Goal: Task Accomplishment & Management: Use online tool/utility

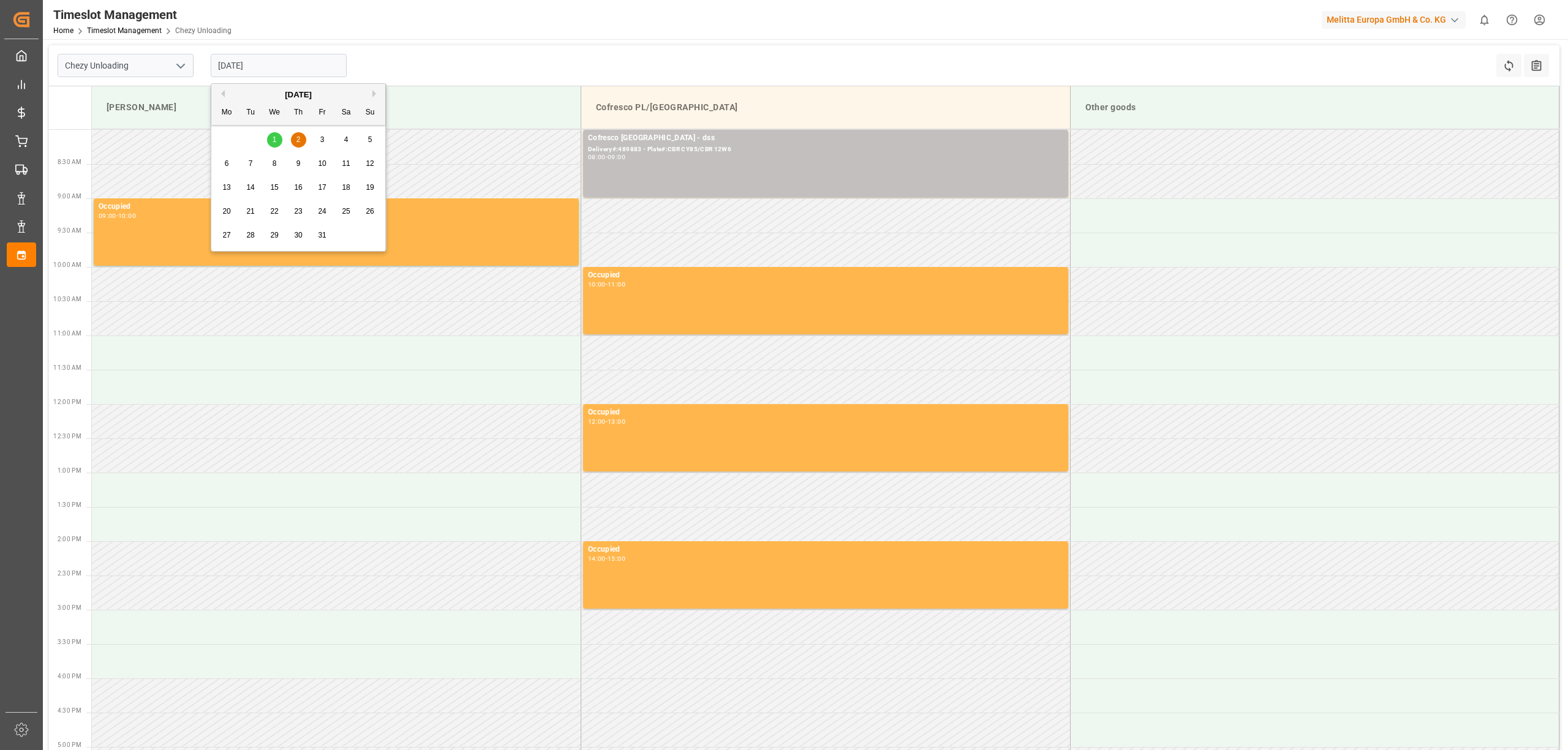
click at [235, 67] on input "[DATE]" at bounding box center [278, 65] width 136 height 23
click at [274, 140] on span "1" at bounding box center [274, 139] width 4 height 8
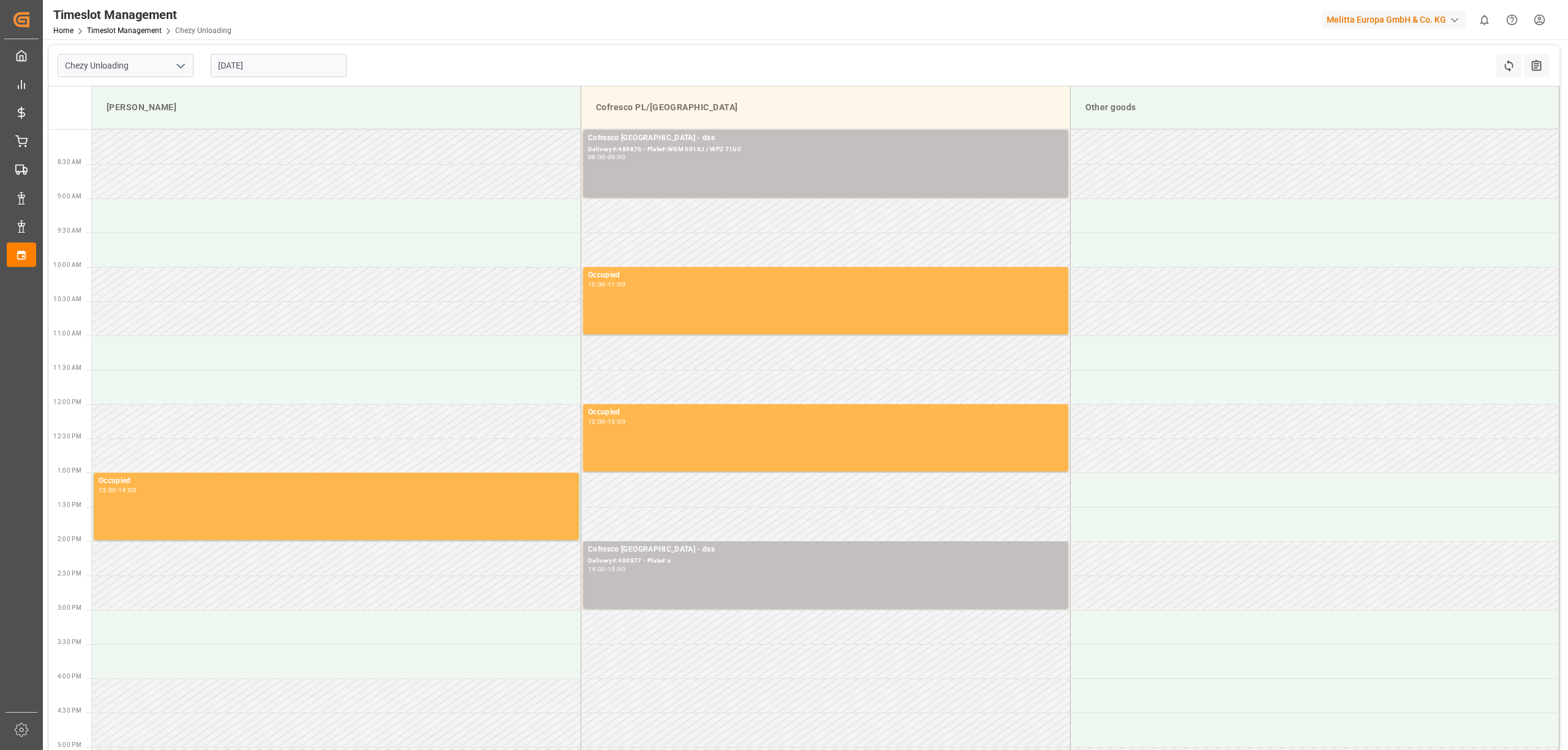
click at [244, 60] on input "[DATE]" at bounding box center [278, 65] width 136 height 23
click at [315, 137] on div "3" at bounding box center [322, 140] width 15 height 15
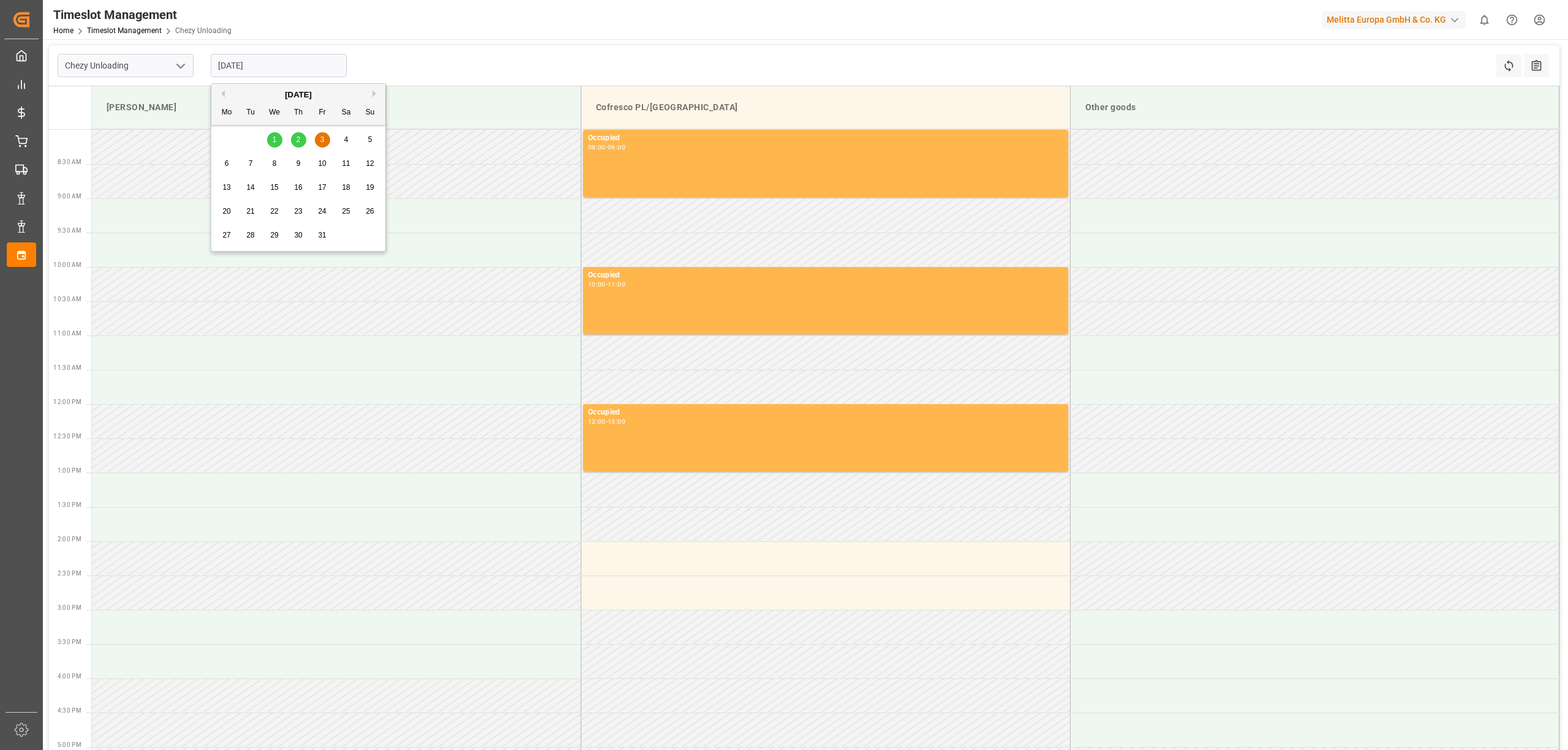
click at [267, 65] on input "[DATE]" at bounding box center [278, 65] width 136 height 23
click at [295, 137] on div "2" at bounding box center [298, 140] width 15 height 15
type input "[DATE]"
